Goal: Information Seeking & Learning: Learn about a topic

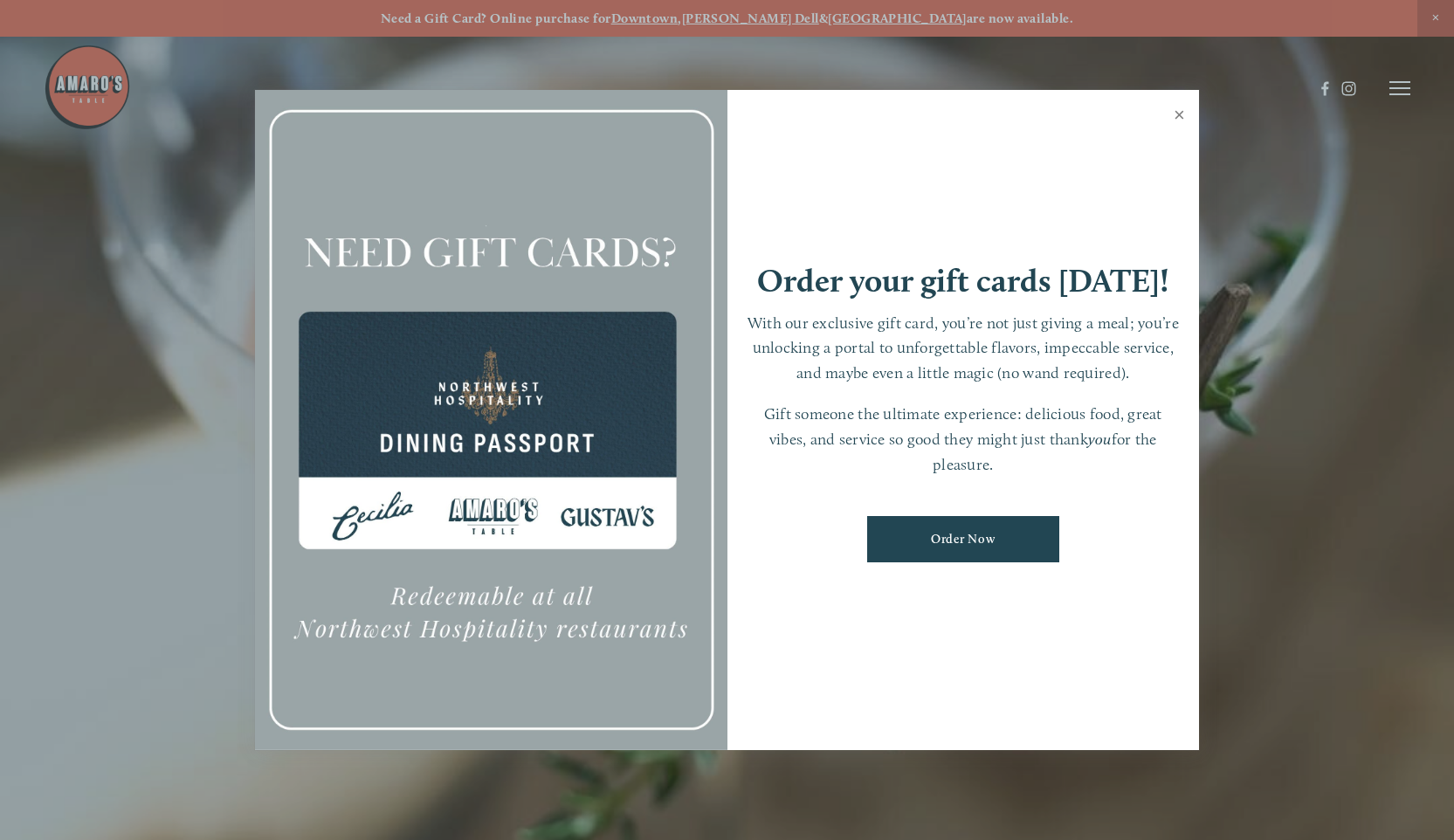
click at [1181, 113] on link "Close" at bounding box center [1179, 117] width 34 height 49
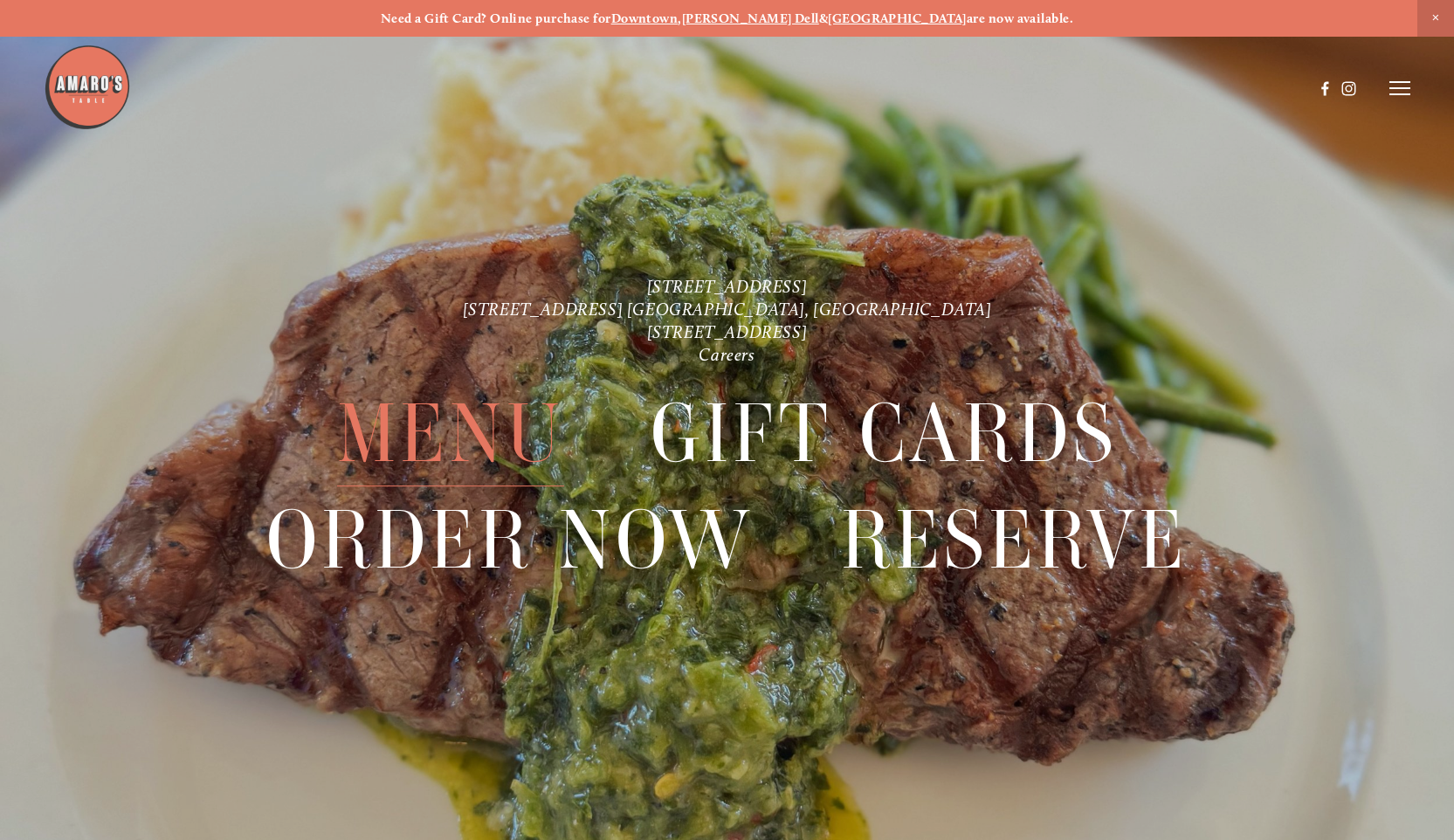
click at [430, 440] on span "Menu" at bounding box center [450, 433] width 227 height 106
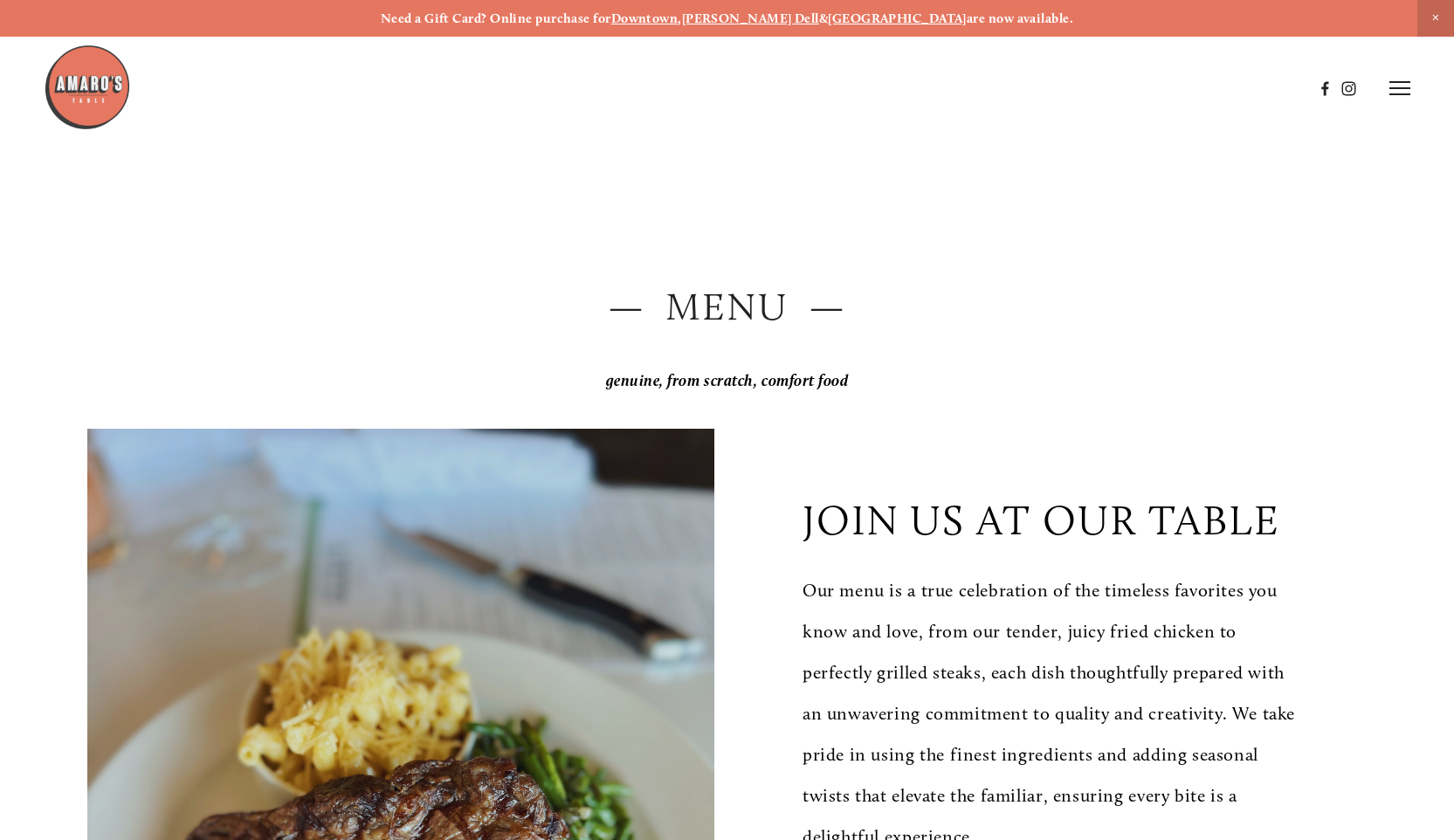
click at [869, 378] on p "genuine, from scratch, comfort food" at bounding box center [727, 380] width 1280 height 36
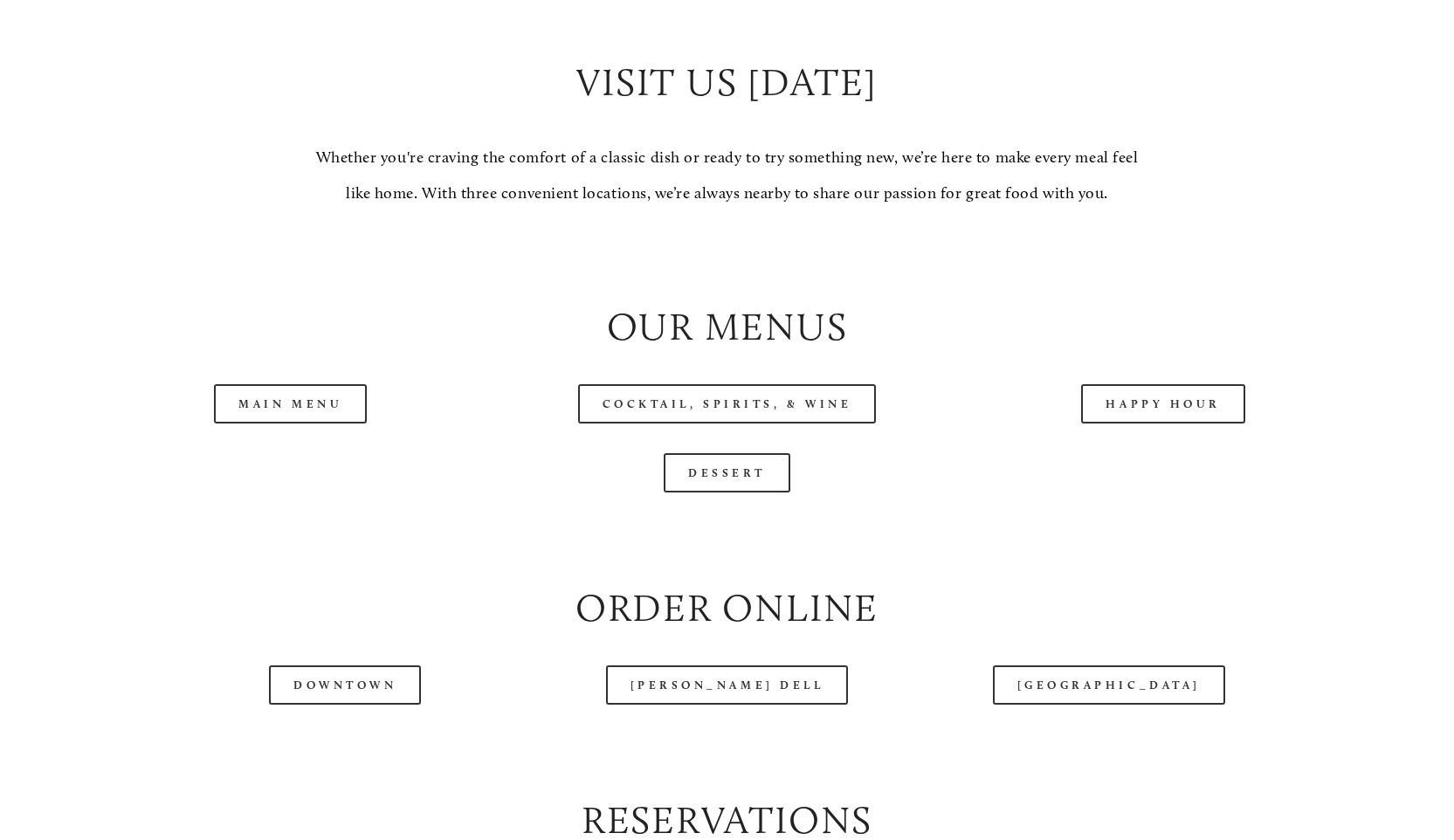
scroll to position [1676, 0]
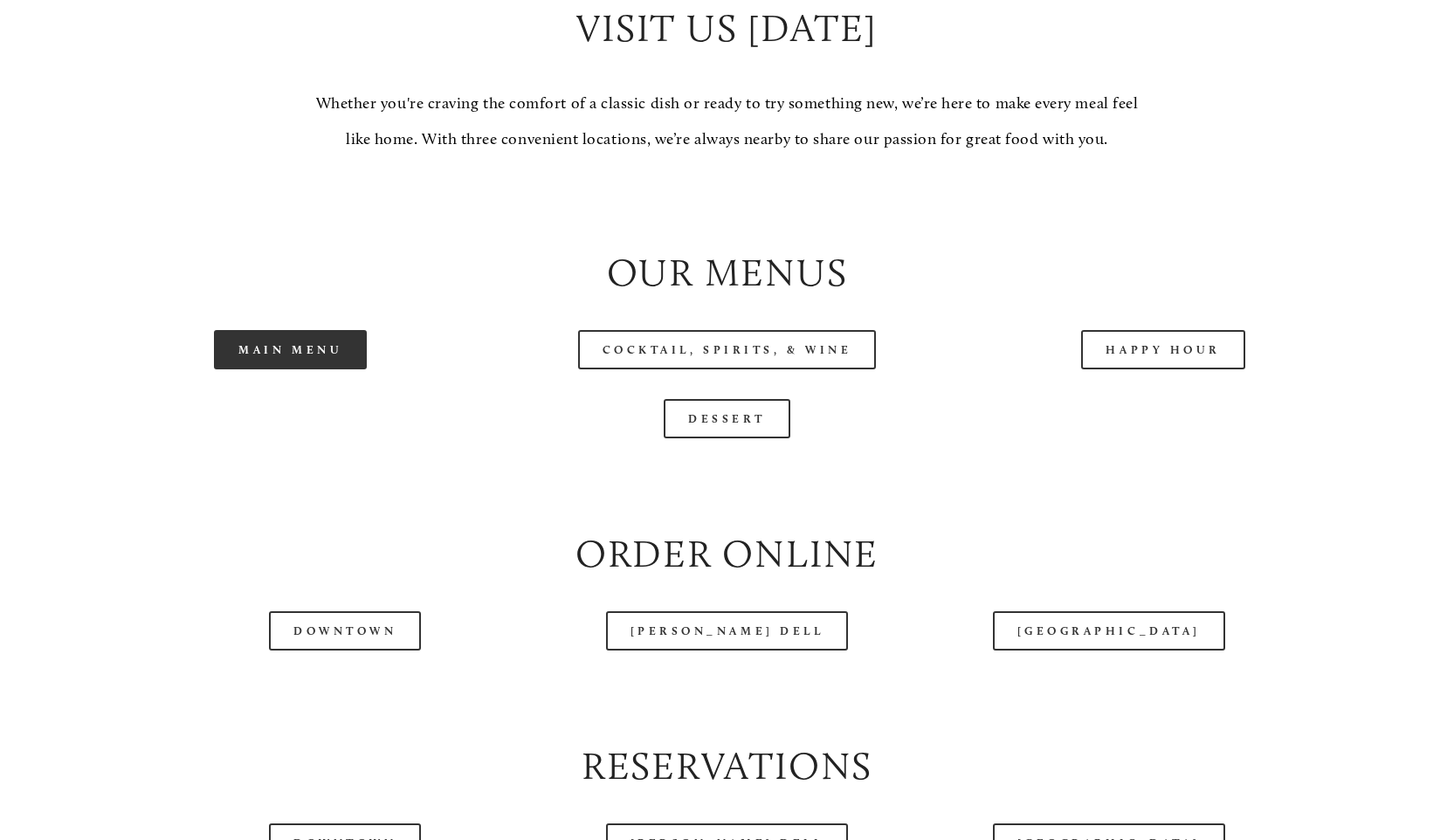
click at [323, 369] on link "Main Menu" at bounding box center [290, 349] width 152 height 39
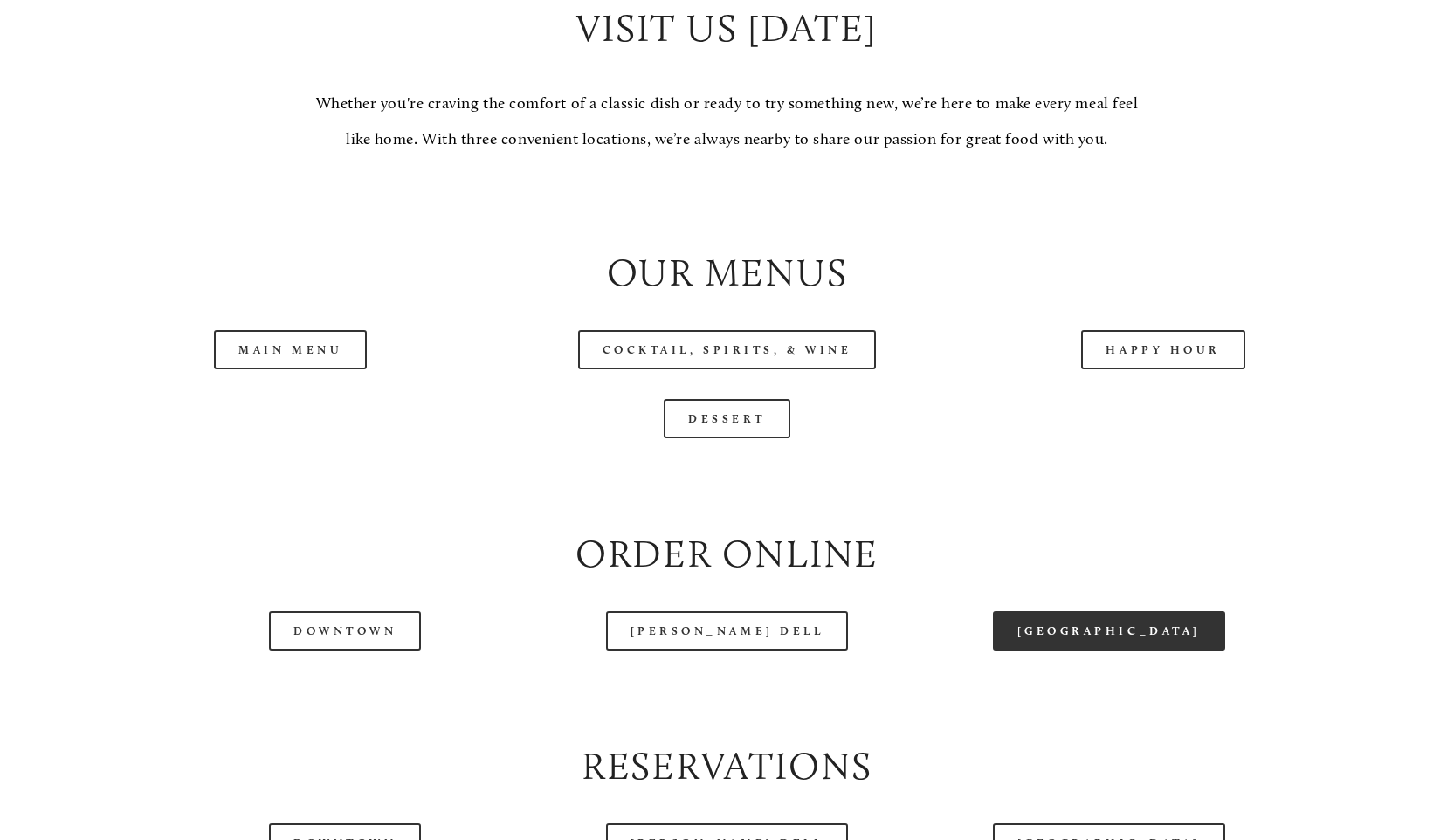
click at [1070, 650] on link "[GEOGRAPHIC_DATA]" at bounding box center [1109, 630] width 232 height 39
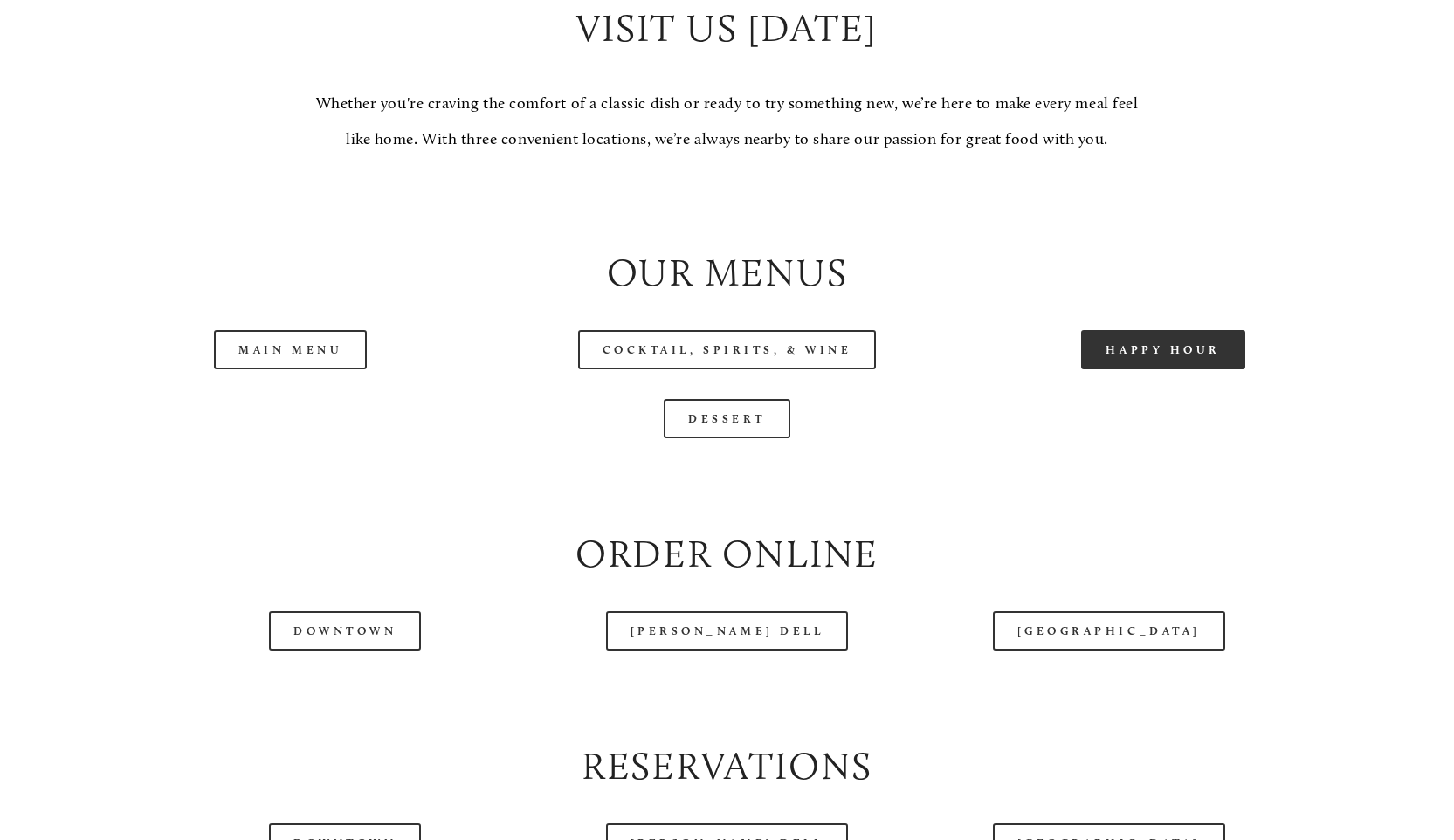
click at [1152, 369] on link "Happy Hour" at bounding box center [1163, 349] width 164 height 39
click at [187, 665] on div "Downtown" at bounding box center [345, 631] width 328 height 69
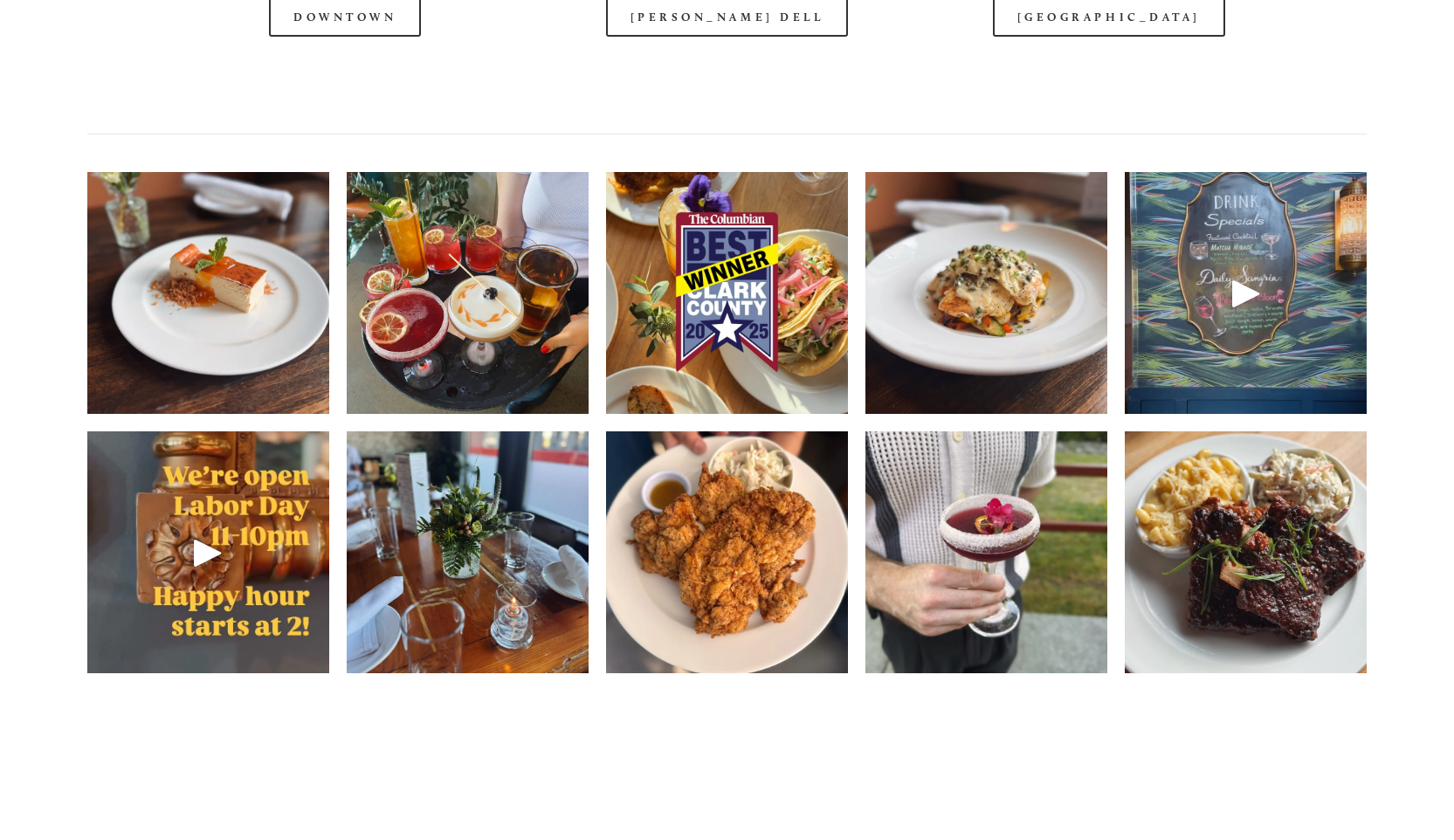
scroll to position [2514, 0]
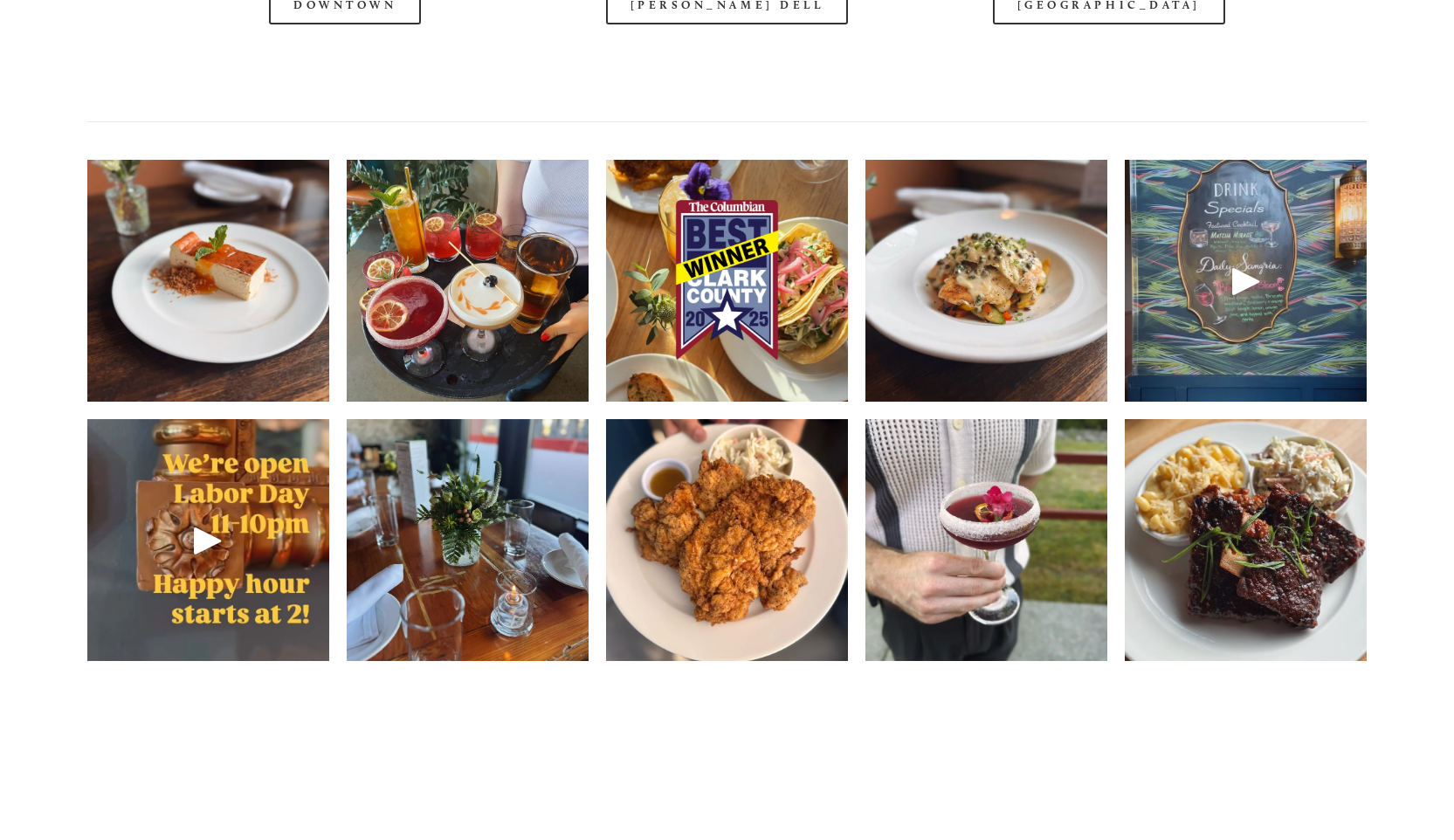
click at [1124, 61] on div at bounding box center [678, 45] width 1270 height 90
click at [1113, 65] on div at bounding box center [678, 45] width 1270 height 90
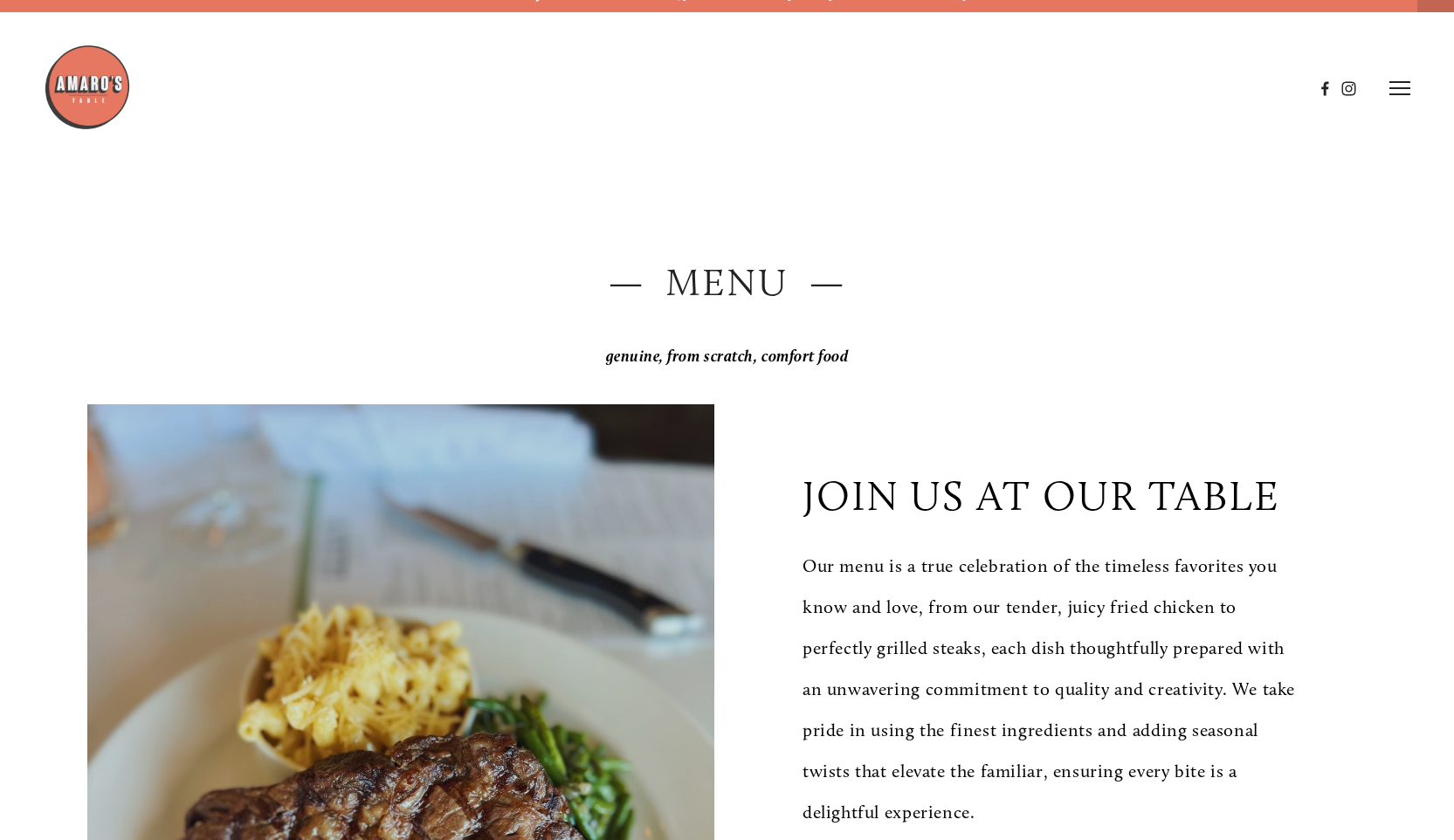
scroll to position [0, 0]
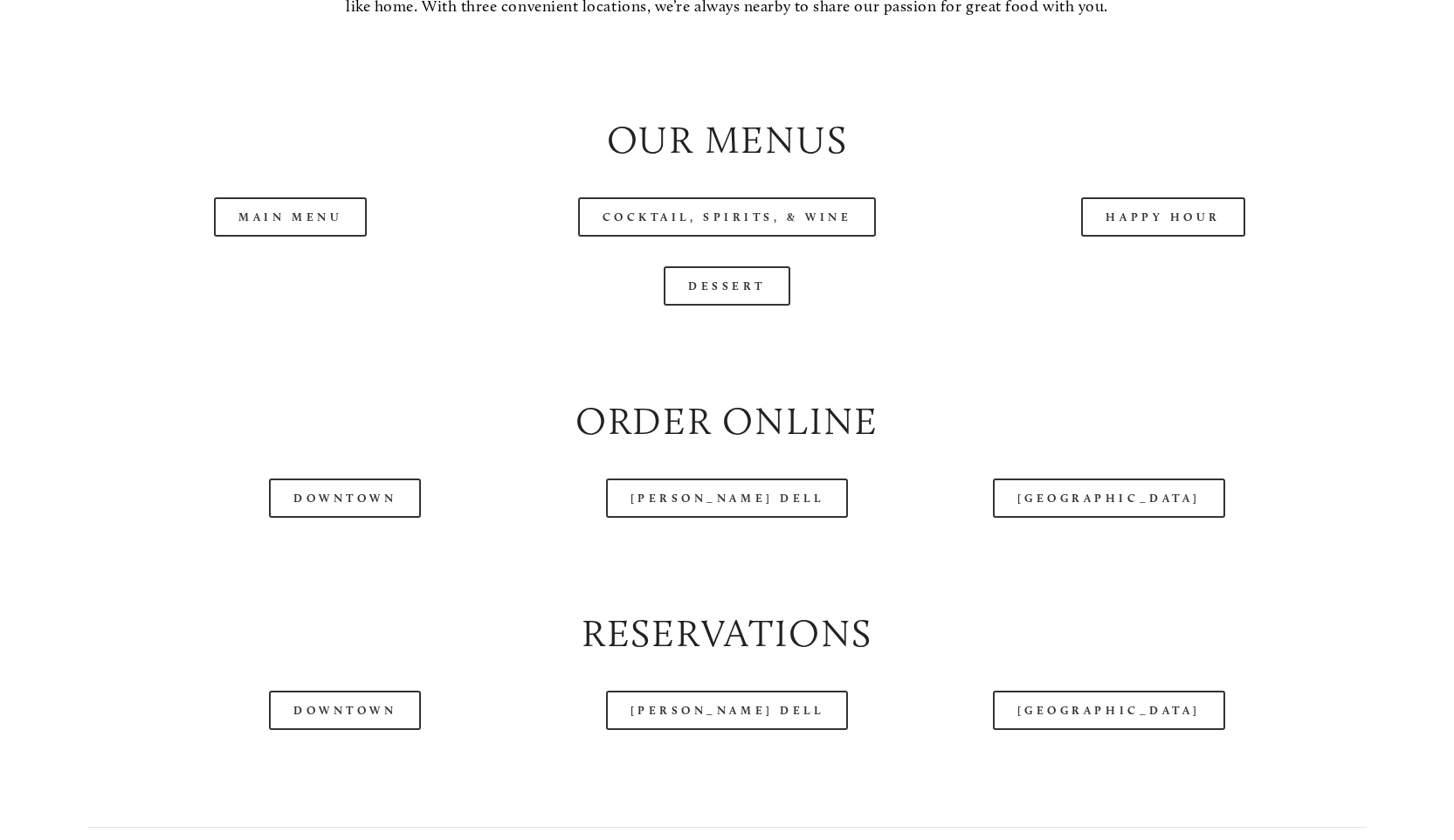
scroll to position [1815, 0]
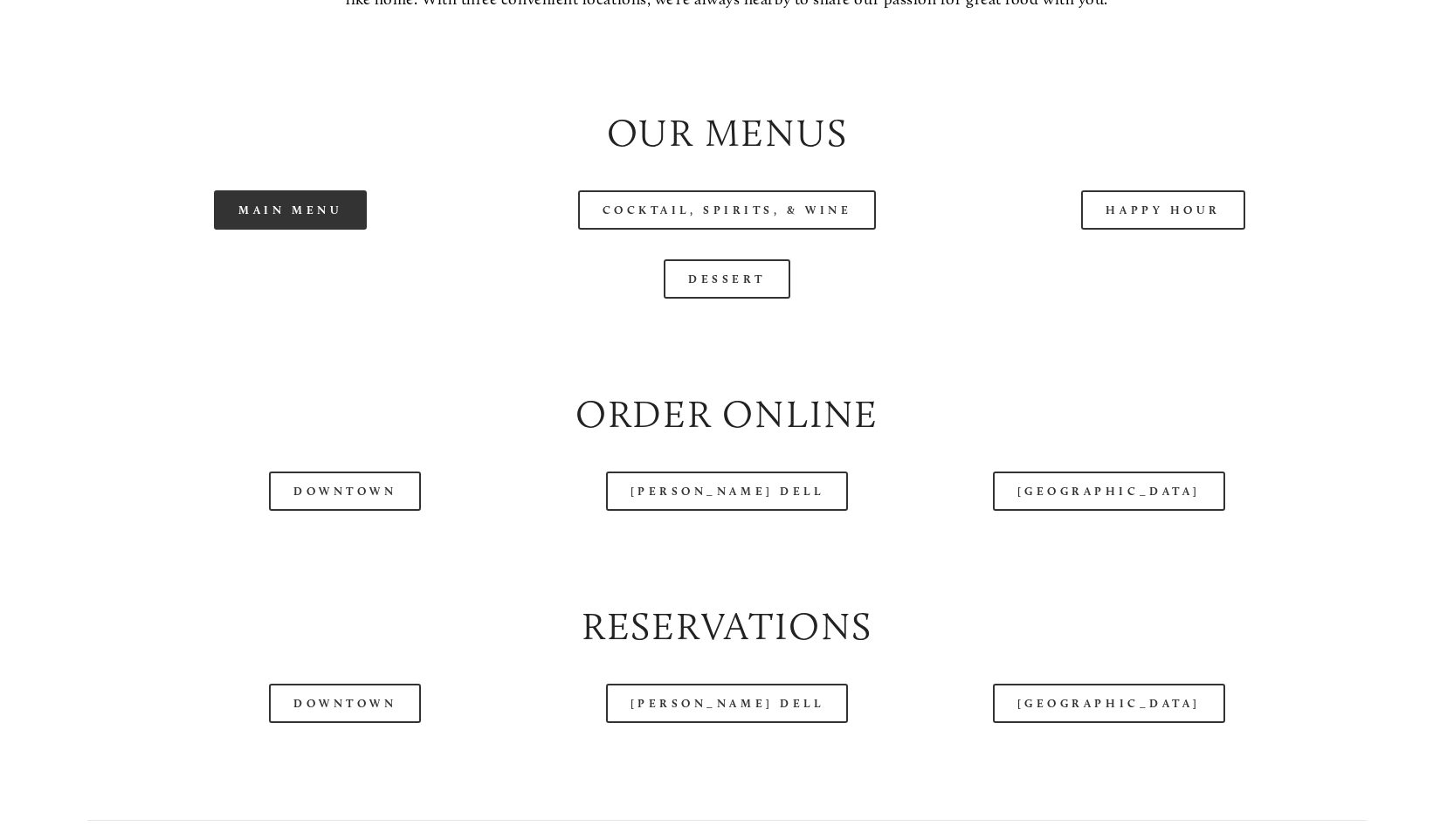
click at [288, 229] on link "Main Menu" at bounding box center [290, 209] width 152 height 39
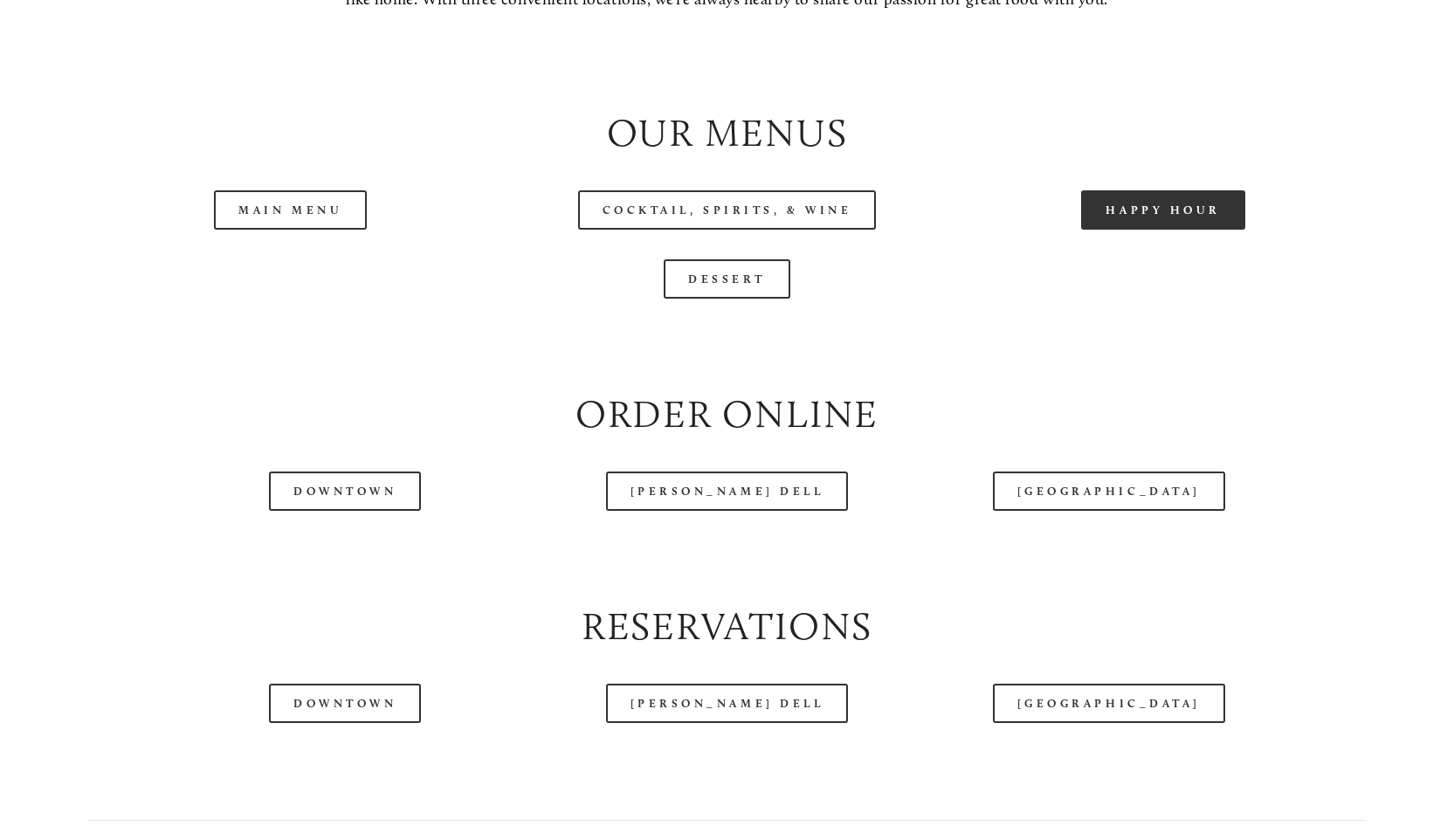
click at [1181, 229] on link "Happy Hour" at bounding box center [1163, 209] width 164 height 39
